Goal: Check status: Check status

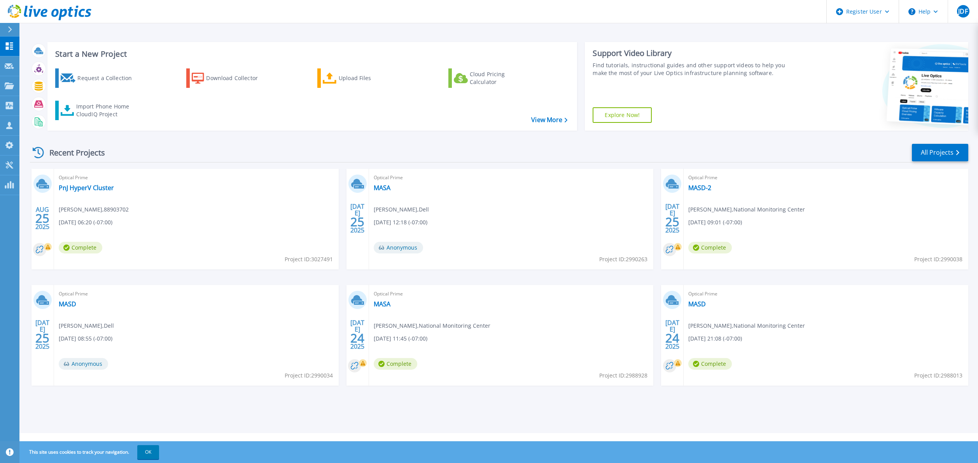
click at [227, 135] on div "Start a New Project Request a Collection Download Collector Upload Files Cloud …" at bounding box center [499, 86] width 939 height 101
click at [36, 83] on p "Projects" at bounding box center [30, 86] width 21 height 20
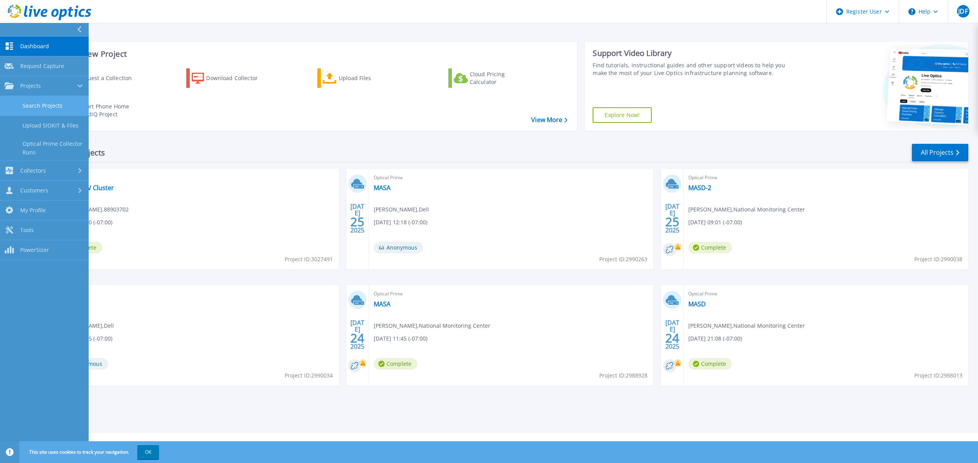
click at [63, 105] on link "Search Projects" at bounding box center [44, 106] width 89 height 20
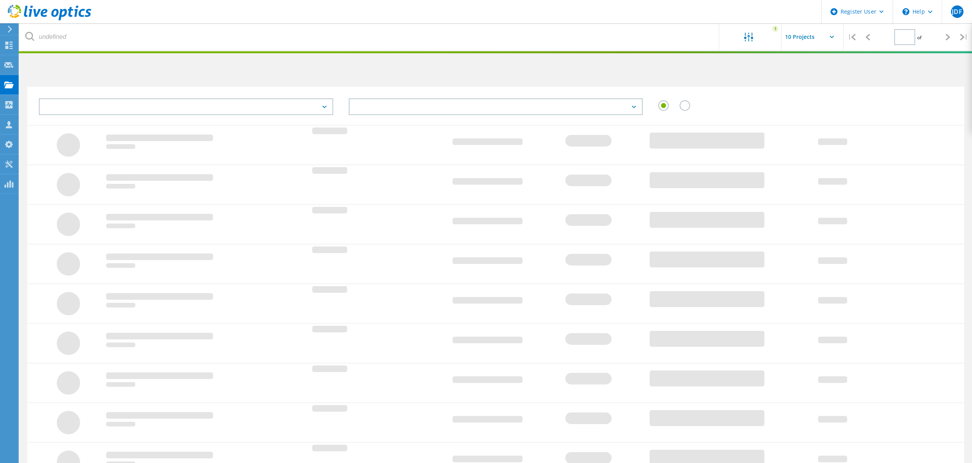
type input "1"
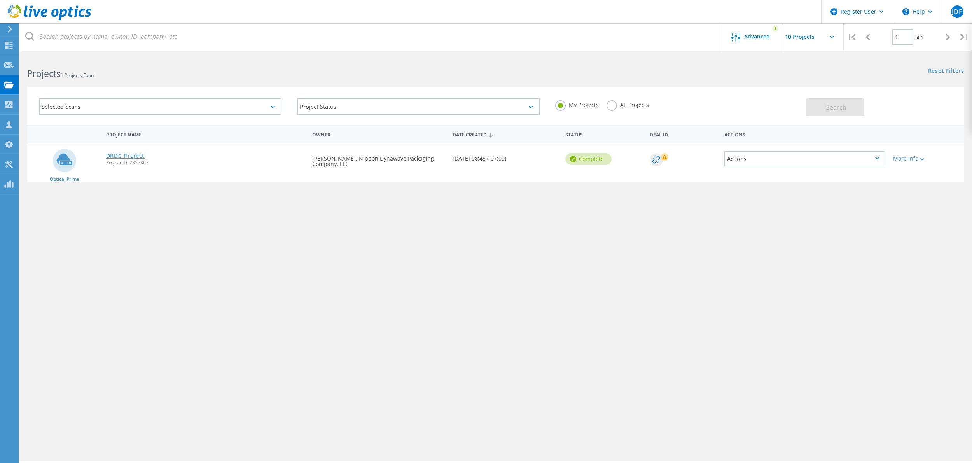
click at [129, 153] on link "DRDC Project" at bounding box center [125, 155] width 39 height 5
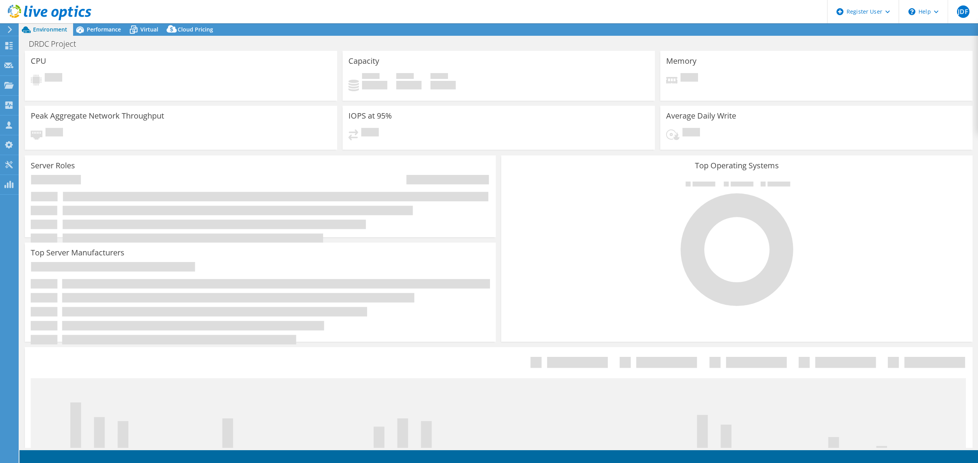
select select "USD"
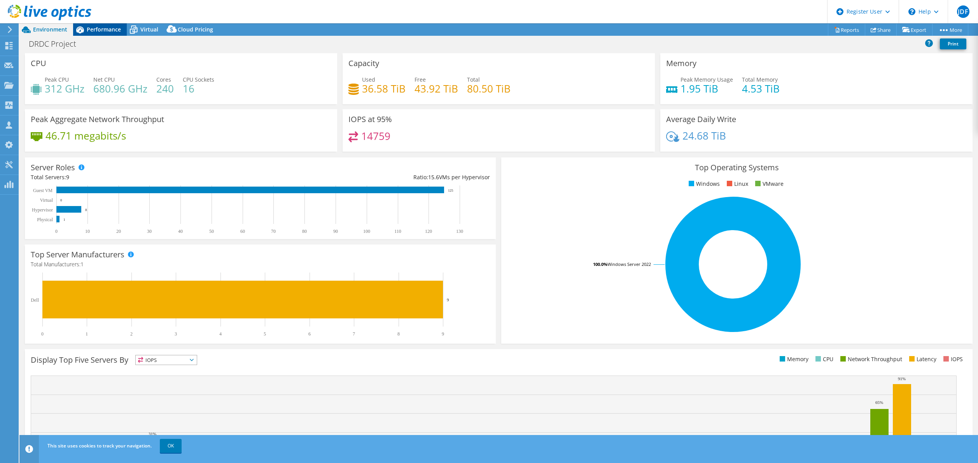
click at [104, 26] on span "Performance" at bounding box center [104, 29] width 34 height 7
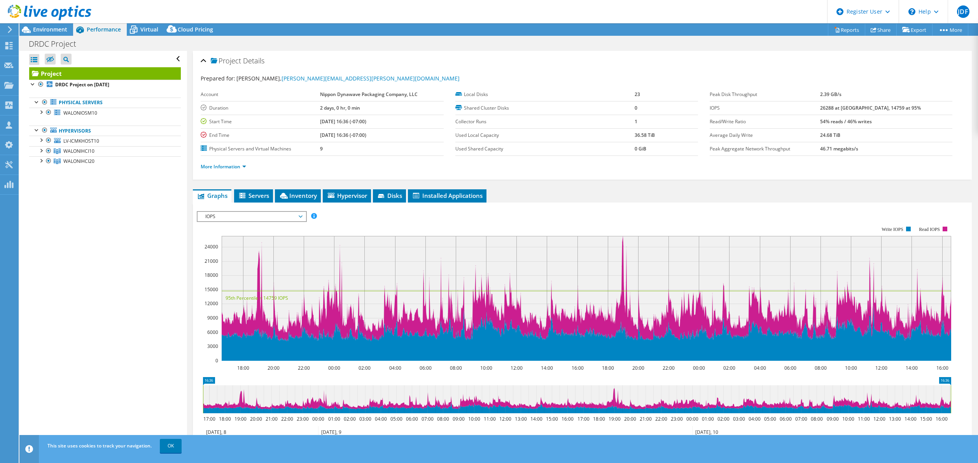
click at [40, 26] on div at bounding box center [45, 13] width 91 height 26
click at [55, 27] on span "Environment" at bounding box center [50, 29] width 34 height 7
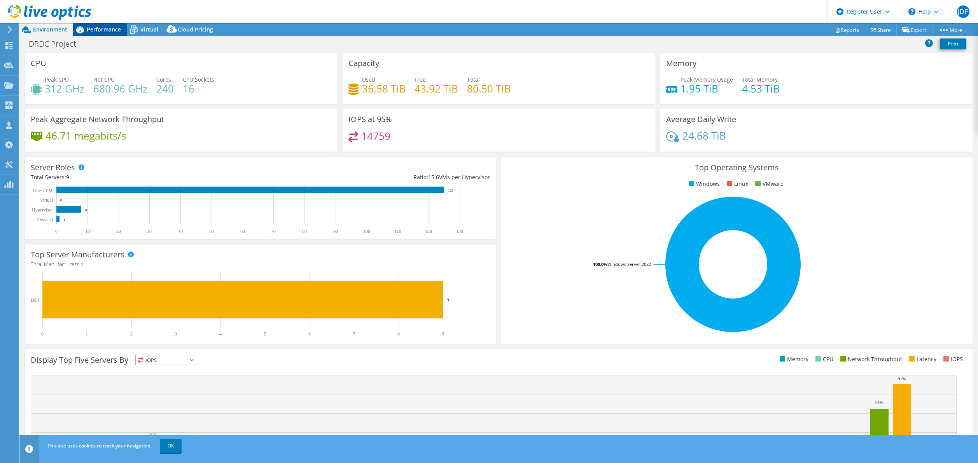
click at [112, 28] on span "Performance" at bounding box center [104, 29] width 34 height 7
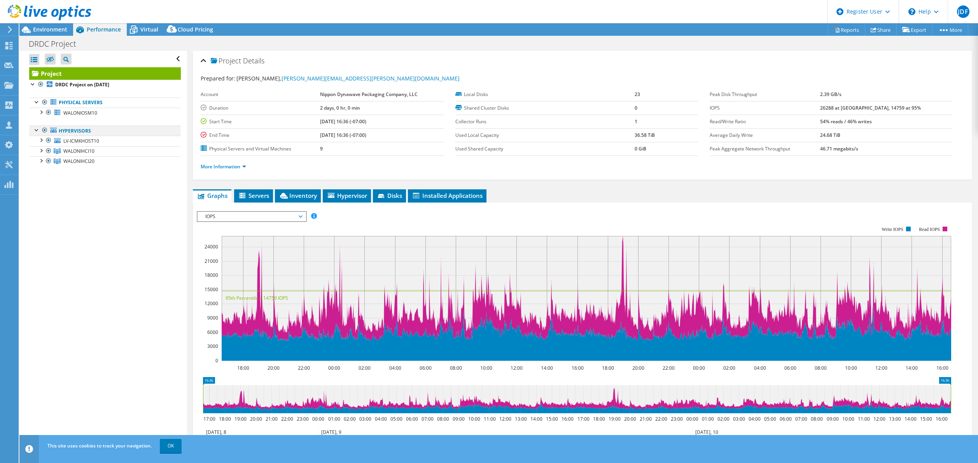
click at [36, 130] on div at bounding box center [37, 130] width 8 height 8
click at [48, 25] on div at bounding box center [45, 13] width 91 height 26
click at [46, 28] on span "Environment" at bounding box center [50, 29] width 34 height 7
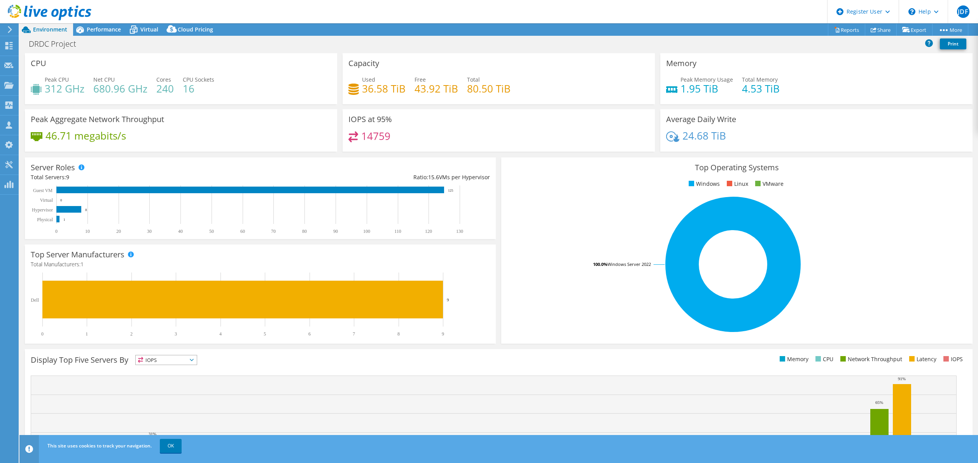
click at [548, 41] on div "DRDC Project Print" at bounding box center [498, 44] width 959 height 14
click at [347, 42] on div "DRDC Project Print" at bounding box center [498, 44] width 959 height 14
click at [101, 28] on span "Performance" at bounding box center [104, 29] width 34 height 7
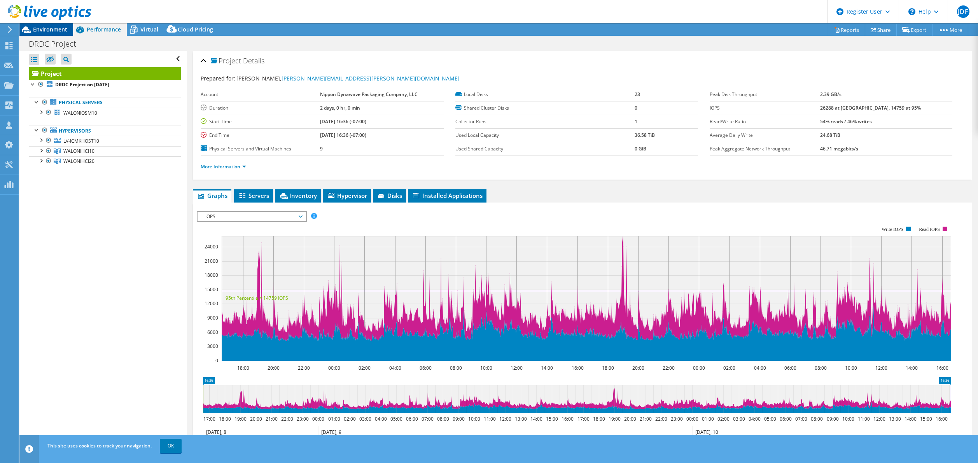
click at [31, 28] on icon at bounding box center [26, 30] width 14 height 14
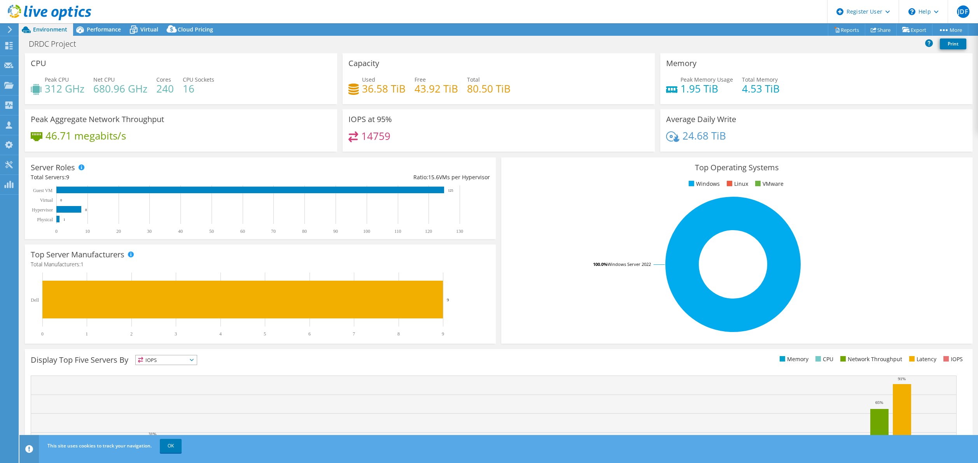
click at [431, 8] on header "JDF Dell User [PERSON_NAME] [PERSON_NAME][EMAIL_ADDRESS][DOMAIN_NAME] Dell My P…" at bounding box center [489, 11] width 978 height 23
click at [96, 33] on span "Performance" at bounding box center [104, 29] width 34 height 7
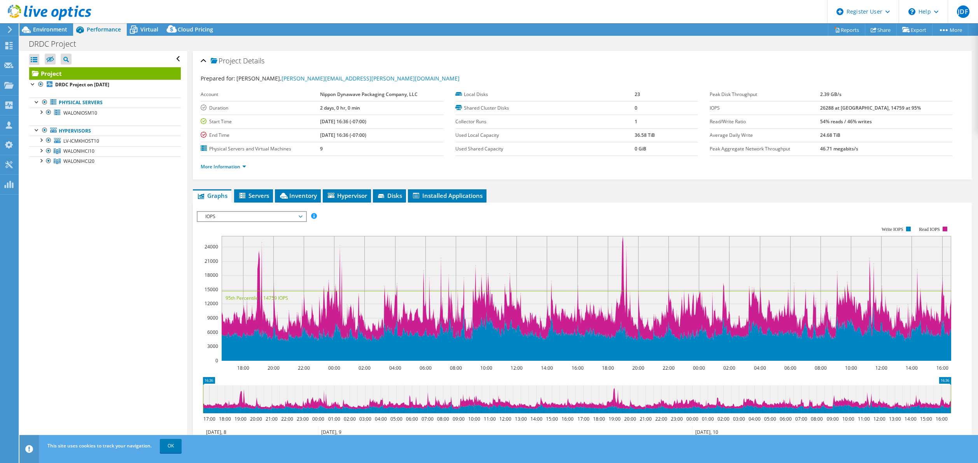
click at [220, 25] on div "Project Actions Project Actions Reports Share Export vSAN ReadyNode Sizer" at bounding box center [498, 29] width 959 height 12
click at [45, 27] on span "Environment" at bounding box center [50, 29] width 34 height 7
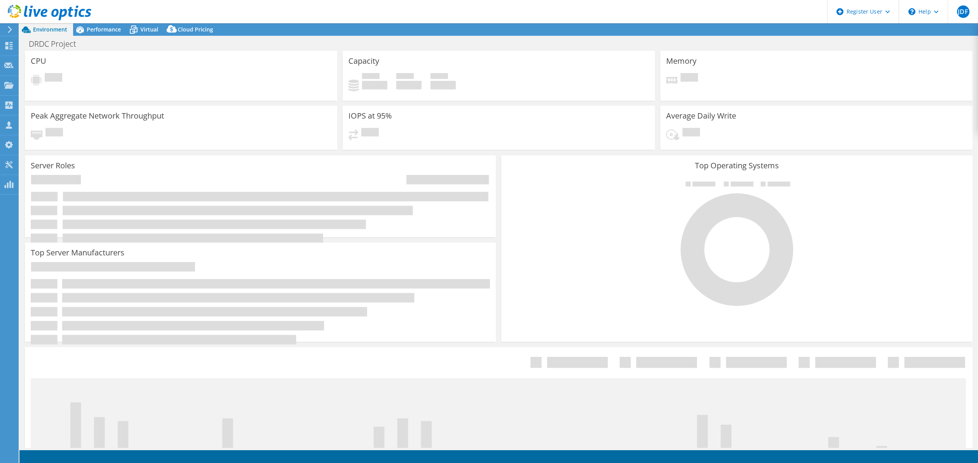
select select "USD"
